Goal: Information Seeking & Learning: Understand process/instructions

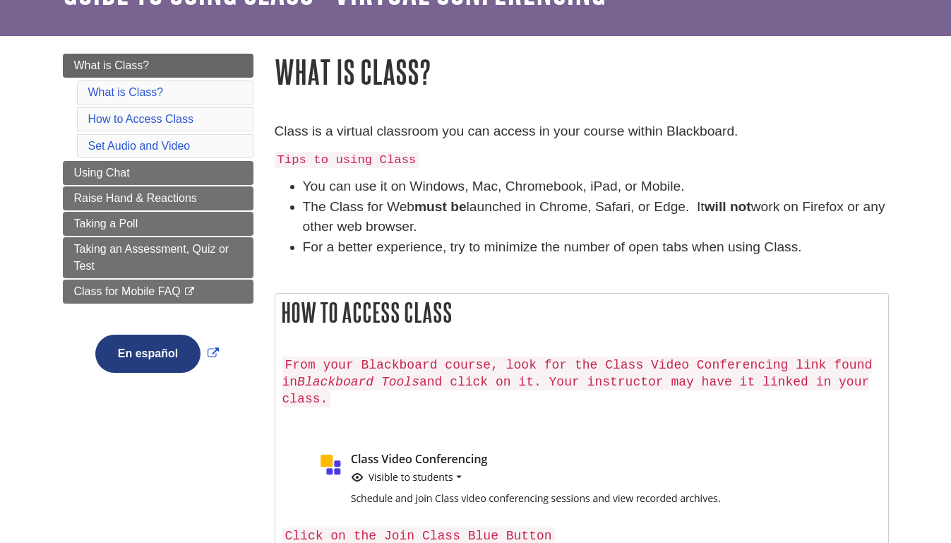
scroll to position [101, 0]
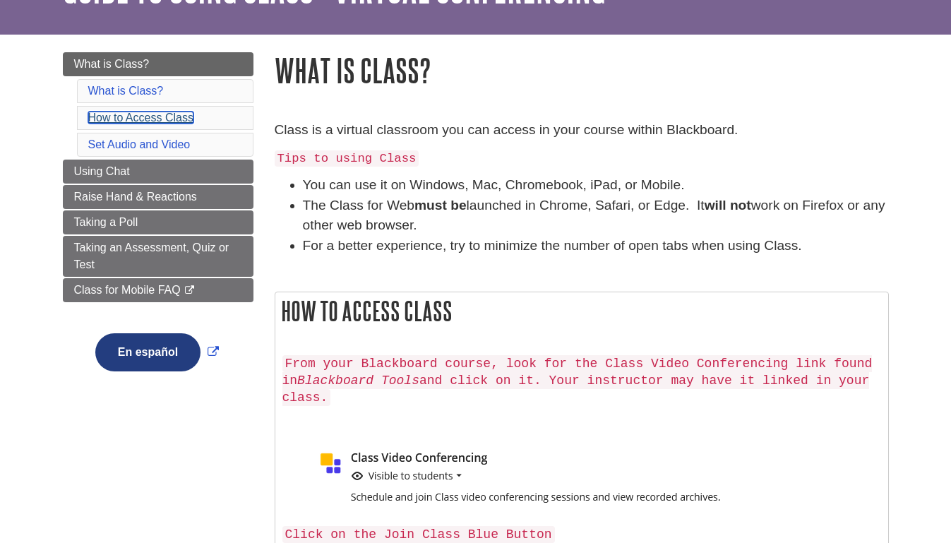
click at [177, 116] on link "How to Access Class" at bounding box center [140, 118] width 105 height 12
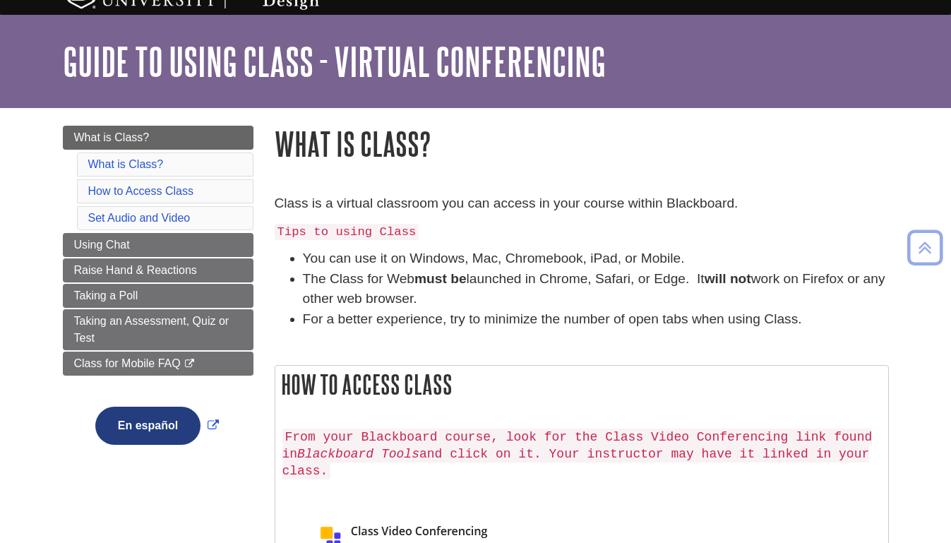
scroll to position [25, 0]
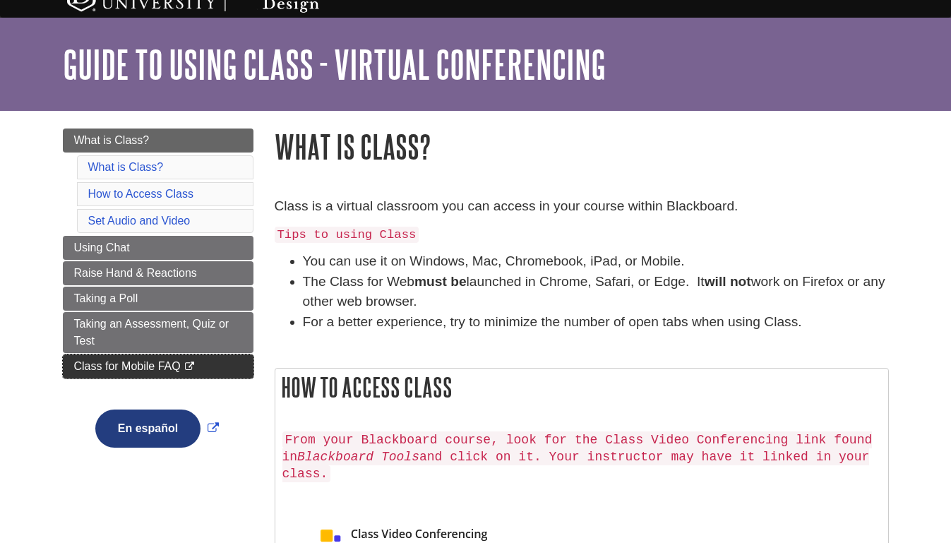
click at [121, 371] on span "Class for Mobile FAQ" at bounding box center [127, 366] width 107 height 12
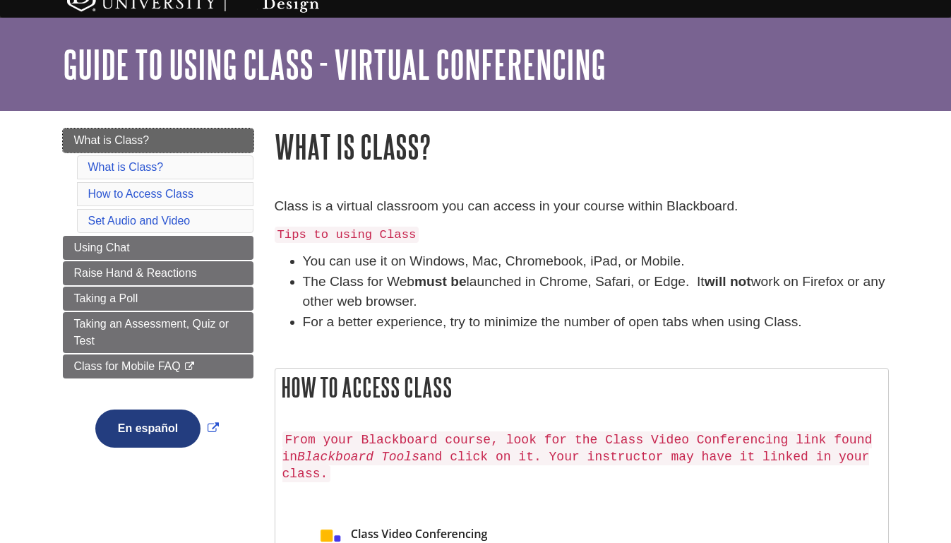
click at [126, 143] on span "What is Class?" at bounding box center [112, 140] width 76 height 12
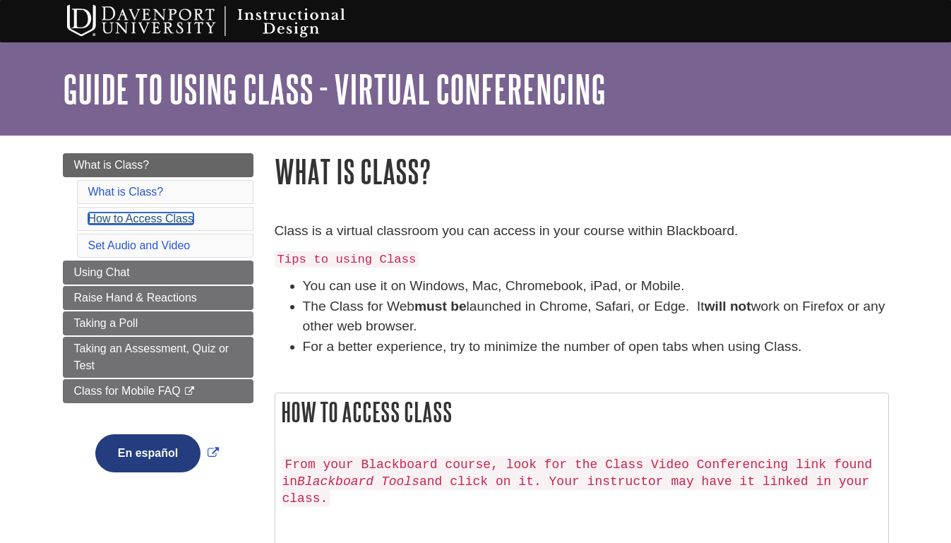
click at [143, 217] on link "How to Access Class" at bounding box center [140, 218] width 105 height 12
